Goal: Consume media (video, audio): Consume media (video, audio)

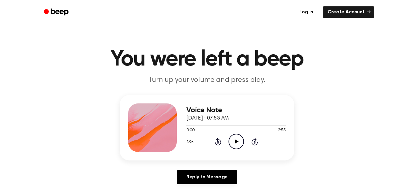
click at [237, 140] on icon "Play Audio" at bounding box center [235, 141] width 15 height 15
click at [237, 140] on icon at bounding box center [236, 141] width 3 height 4
click at [237, 140] on icon "Play Audio" at bounding box center [235, 141] width 15 height 15
click at [234, 140] on icon "Pause Audio" at bounding box center [235, 141] width 15 height 15
click at [210, 138] on div "1.0x Rewind 5 seconds Play Audio Skip 5 seconds" at bounding box center [235, 141] width 99 height 15
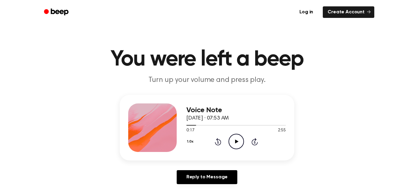
click at [213, 138] on div "1.0x Rewind 5 seconds Play Audio Skip 5 seconds" at bounding box center [235, 141] width 99 height 15
click at [216, 141] on icon "Rewind 5 seconds" at bounding box center [217, 142] width 7 height 8
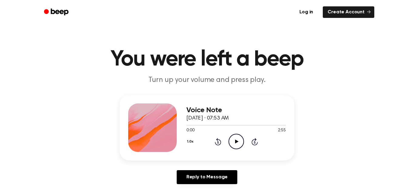
click at [234, 137] on icon "Play Audio" at bounding box center [235, 141] width 15 height 15
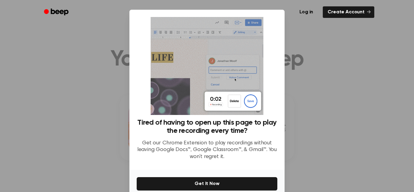
drag, startPoint x: 299, startPoint y: 114, endPoint x: 300, endPoint y: 102, distance: 12.5
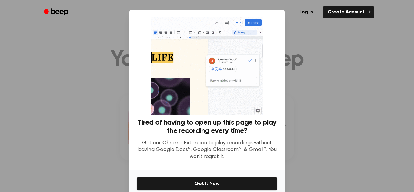
click at [300, 102] on div at bounding box center [207, 96] width 414 height 192
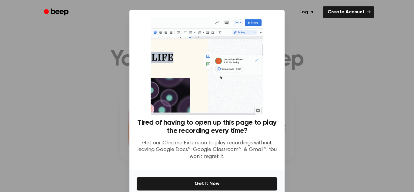
click at [327, 48] on div at bounding box center [207, 96] width 414 height 192
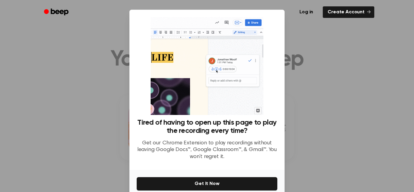
scroll to position [2, 0]
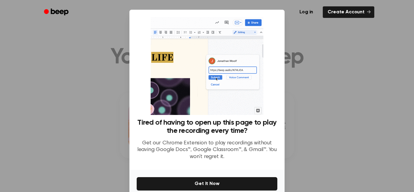
drag, startPoint x: 353, startPoint y: 171, endPoint x: 361, endPoint y: 131, distance: 39.9
click at [361, 131] on div at bounding box center [207, 96] width 414 height 192
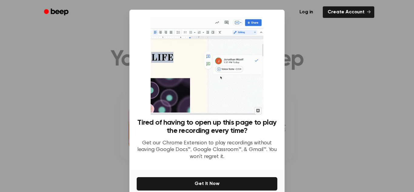
scroll to position [29, 0]
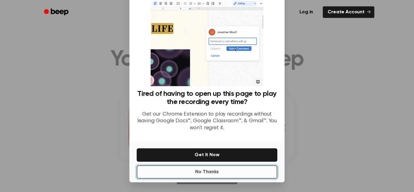
click at [202, 168] on button "No Thanks" at bounding box center [207, 171] width 141 height 13
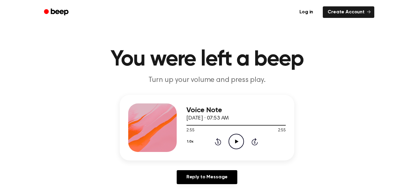
click at [238, 139] on icon "Play Audio" at bounding box center [235, 141] width 15 height 15
click at [238, 139] on icon "Pause Audio" at bounding box center [235, 141] width 15 height 15
click at [236, 138] on icon "Play Audio" at bounding box center [235, 141] width 15 height 15
click at [217, 140] on icon at bounding box center [218, 141] width 6 height 7
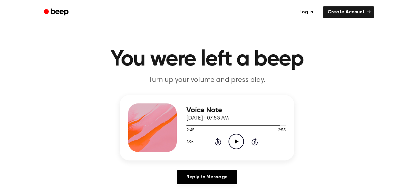
click at [216, 140] on icon "Rewind 5 seconds" at bounding box center [217, 142] width 7 height 8
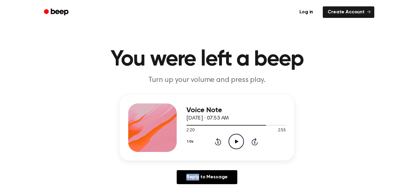
click at [216, 140] on icon "Rewind 5 seconds" at bounding box center [217, 142] width 7 height 8
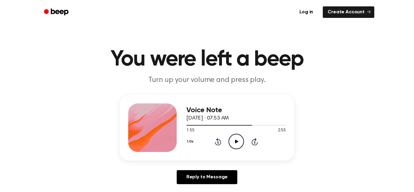
click at [216, 140] on icon "Rewind 5 seconds" at bounding box center [217, 142] width 7 height 8
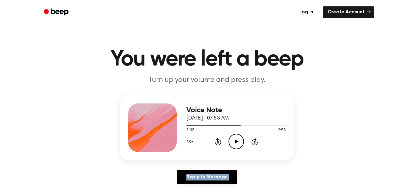
click at [216, 140] on icon "Rewind 5 seconds" at bounding box center [217, 142] width 7 height 8
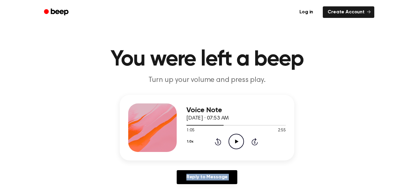
click at [216, 140] on icon "Rewind 5 seconds" at bounding box center [217, 142] width 7 height 8
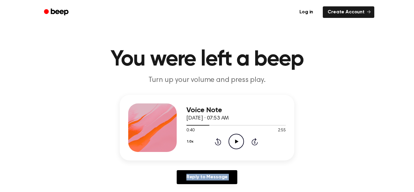
click at [216, 140] on icon "Rewind 5 seconds" at bounding box center [217, 142] width 7 height 8
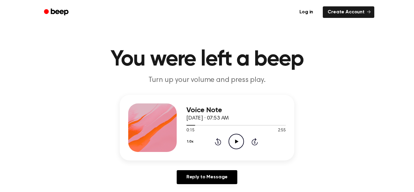
click at [216, 140] on icon "Rewind 5 seconds" at bounding box center [217, 142] width 7 height 8
click at [230, 142] on icon "Play Audio" at bounding box center [235, 141] width 15 height 15
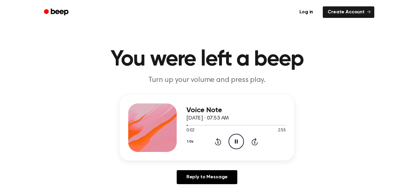
click at [230, 142] on icon "Pause Audio" at bounding box center [235, 141] width 15 height 15
click at [221, 139] on icon "Rewind 5 seconds" at bounding box center [217, 142] width 7 height 8
